Goal: Information Seeking & Learning: Compare options

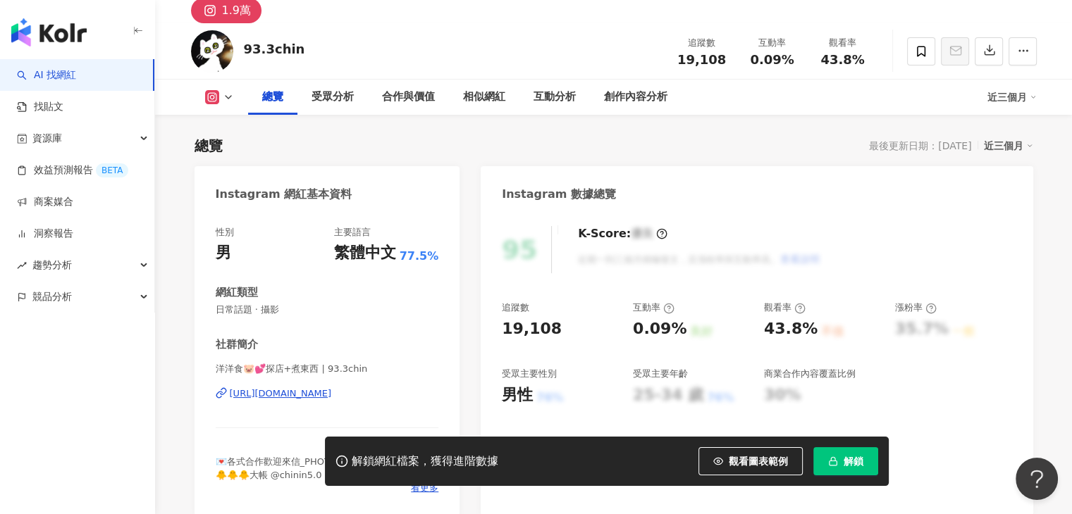
click at [332, 398] on div "https://www.instagram.com/93.3chin/" at bounding box center [281, 393] width 102 height 13
click at [933, 254] on div "95 K-Score : 優良 近期一到三個月積極發文，且漲粉率與互動率高。 查看說明" at bounding box center [756, 249] width 509 height 47
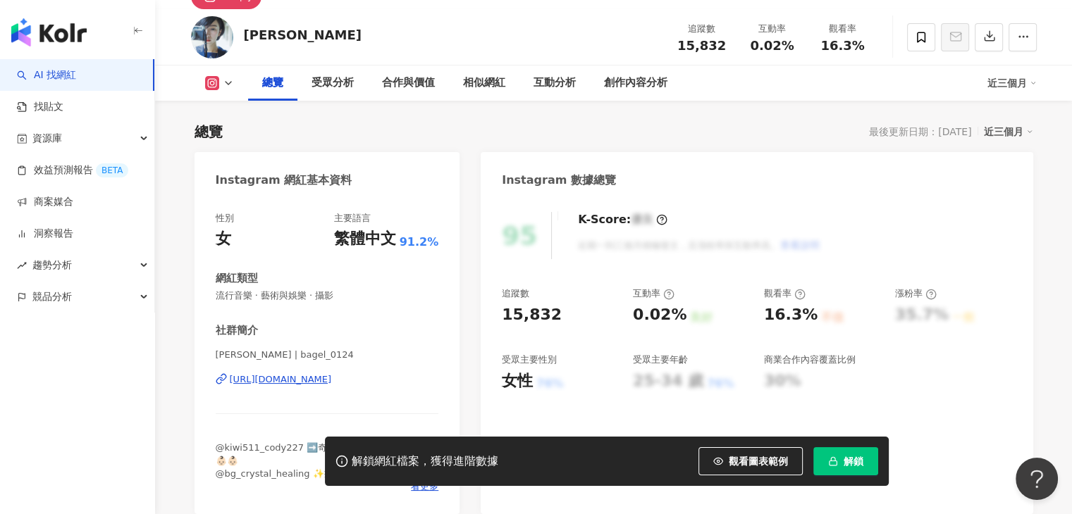
scroll to position [70, 0]
